Goal: Information Seeking & Learning: Learn about a topic

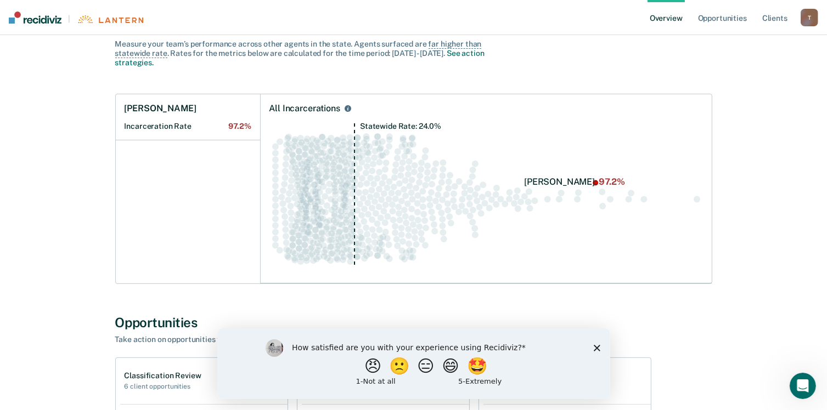
scroll to position [110, 0]
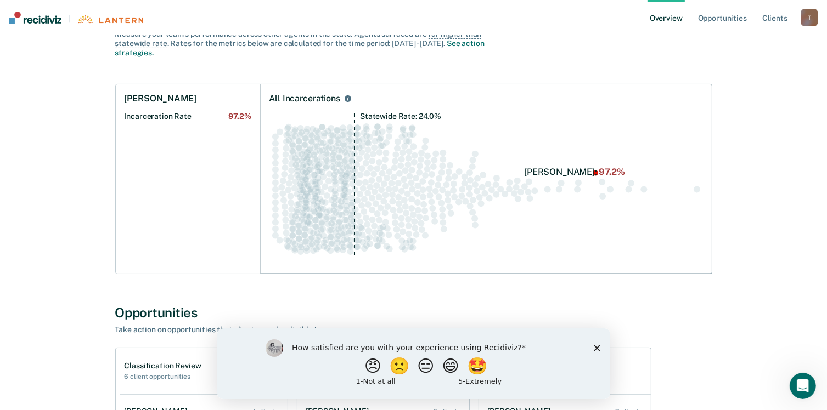
click at [598, 349] on polygon "Close survey" at bounding box center [596, 348] width 7 height 7
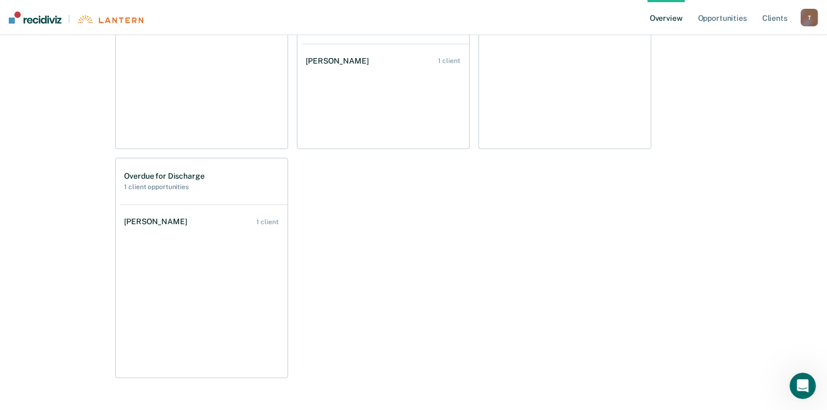
scroll to position [549, 0]
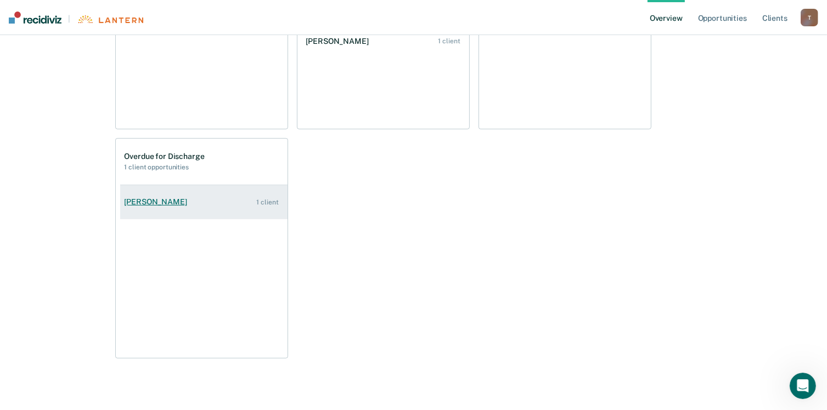
click at [172, 211] on link "[PERSON_NAME] 1 client" at bounding box center [203, 202] width 167 height 31
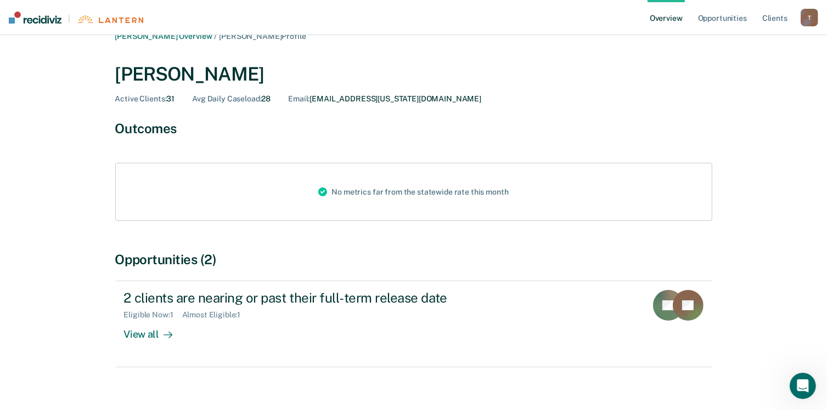
scroll to position [30, 0]
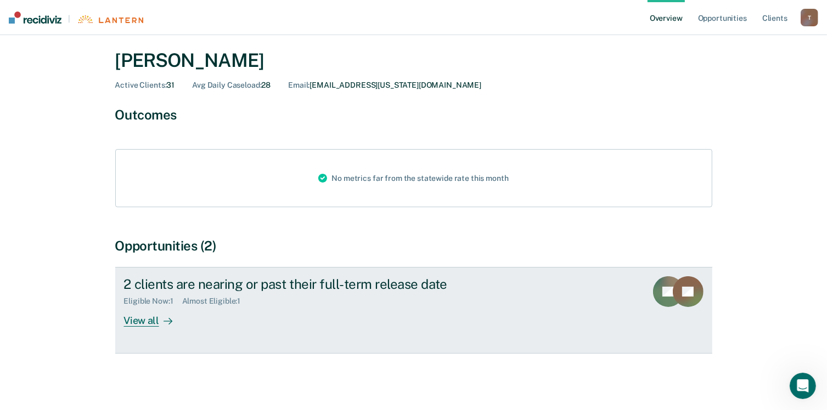
click at [159, 320] on div at bounding box center [165, 321] width 13 height 13
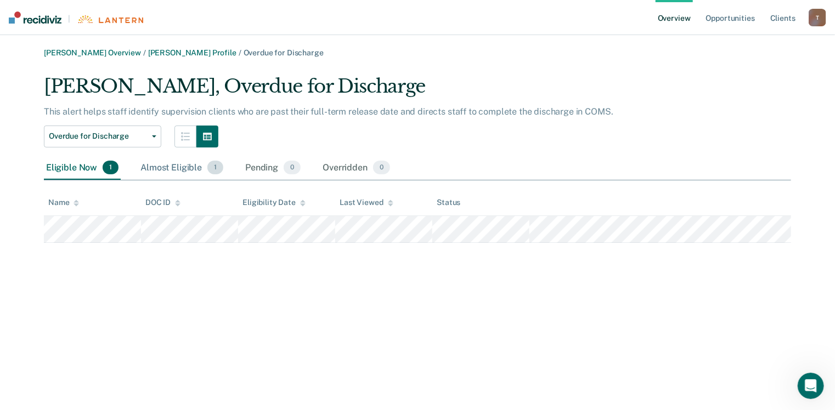
click at [183, 167] on div "Almost Eligible 1" at bounding box center [181, 168] width 87 height 24
click at [184, 167] on div "Almost Eligible 1" at bounding box center [181, 168] width 87 height 24
click at [77, 171] on div "Eligible Now 1" at bounding box center [82, 168] width 77 height 24
click at [683, 21] on link "Overview" at bounding box center [674, 17] width 37 height 35
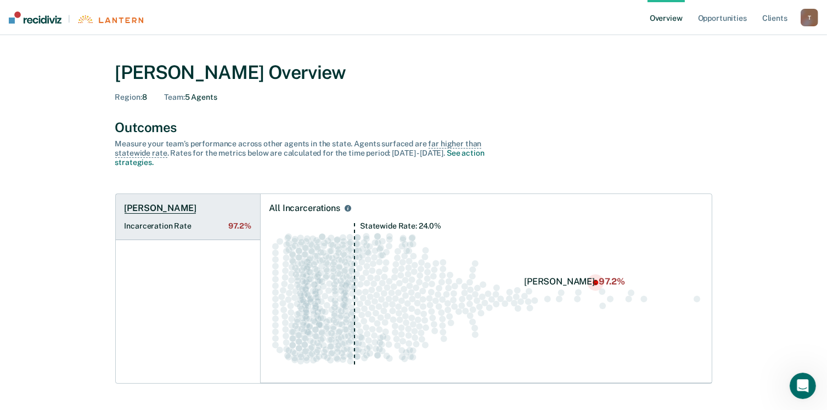
click at [146, 227] on Rate "Incarceration Rate 97.2%" at bounding box center [188, 226] width 127 height 9
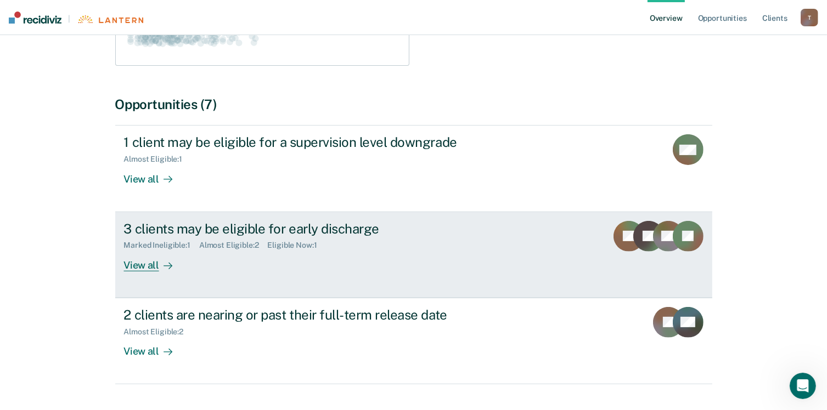
scroll to position [329, 0]
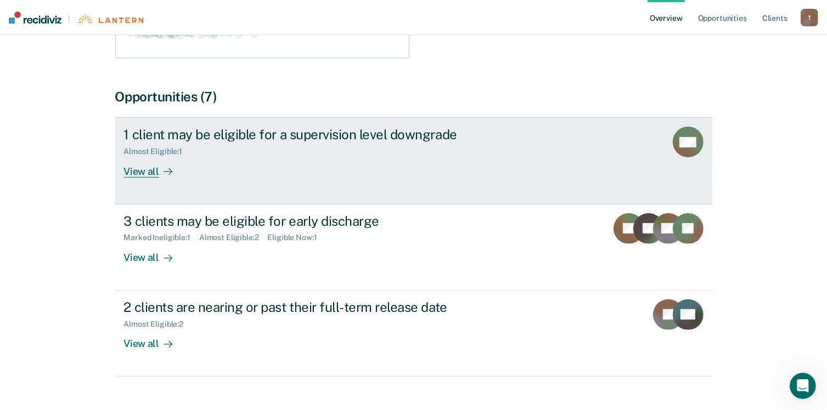
click at [178, 160] on div "View all" at bounding box center [154, 166] width 61 height 21
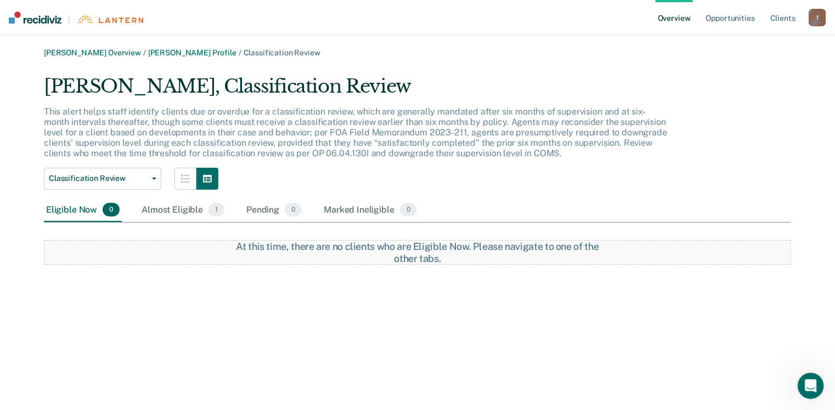
click at [669, 19] on link "Overview" at bounding box center [674, 17] width 37 height 35
